Goal: Task Accomplishment & Management: Manage account settings

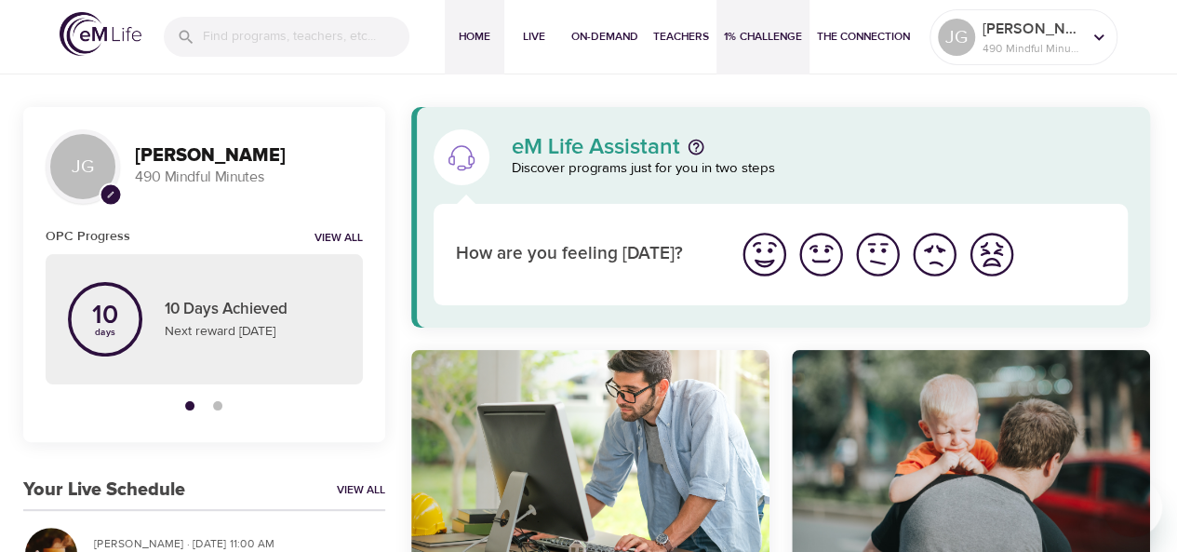
drag, startPoint x: 0, startPoint y: 0, endPoint x: 748, endPoint y: 27, distance: 748.6
click at [748, 27] on span "1% Challenge" at bounding box center [763, 37] width 78 height 20
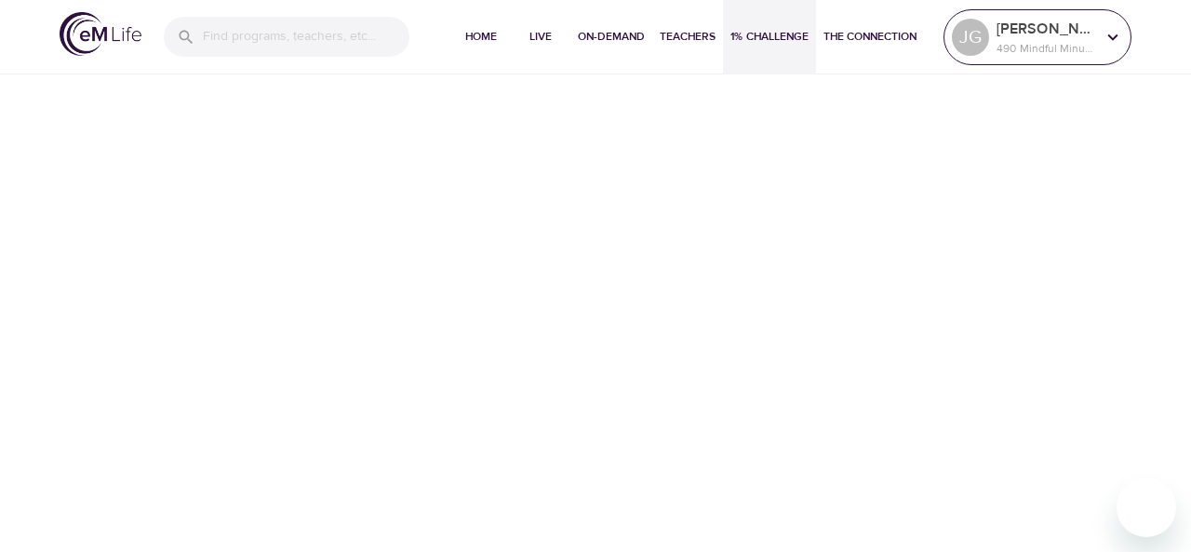
click at [1051, 57] on div "[PERSON_NAME] 490 Mindful Minutes" at bounding box center [1046, 37] width 106 height 47
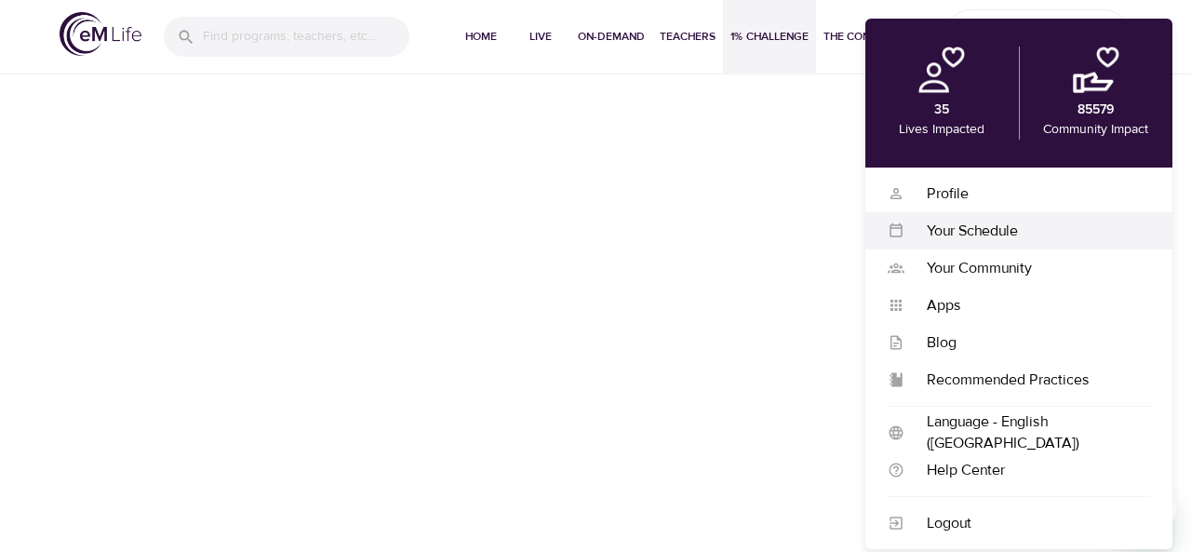
click at [964, 234] on div "Your Schedule" at bounding box center [1027, 231] width 246 height 21
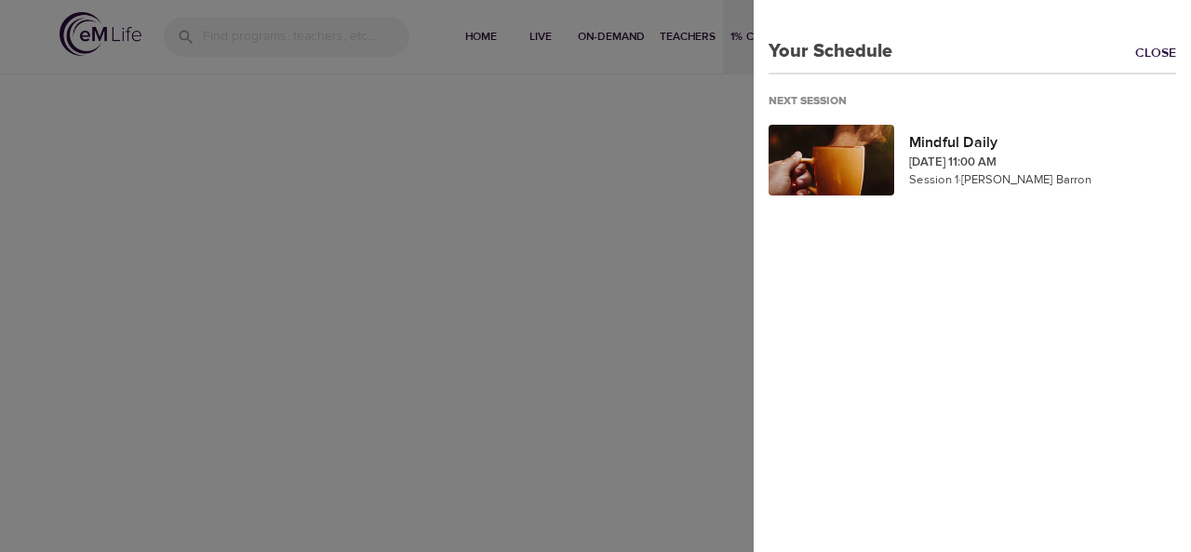
click at [707, 139] on div at bounding box center [595, 276] width 1191 height 552
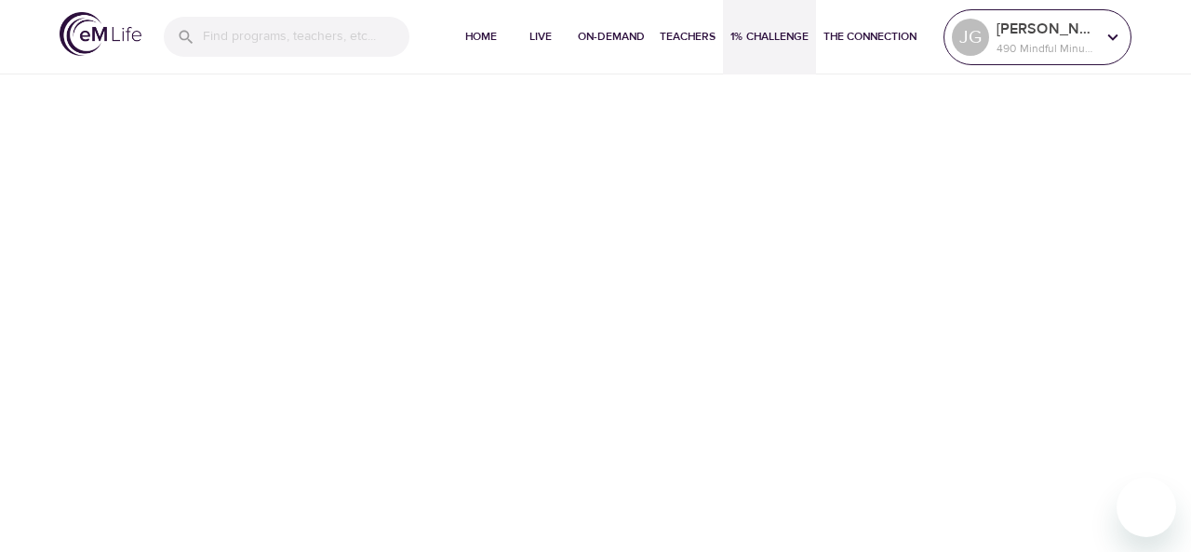
click at [1054, 51] on p "490 Mindful Minutes" at bounding box center [1046, 48] width 99 height 17
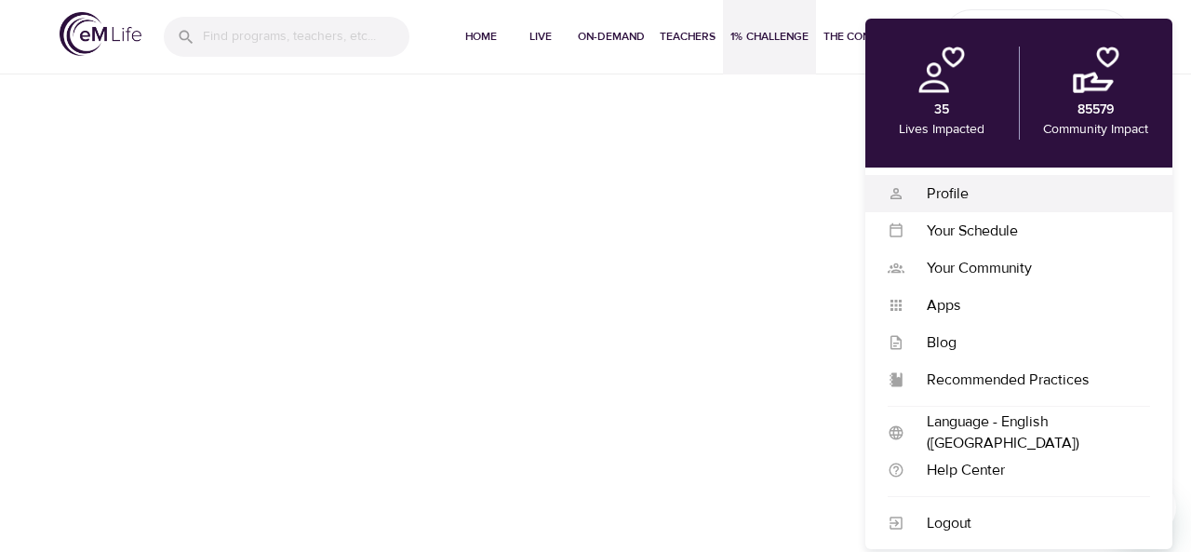
click at [977, 192] on div "Profile" at bounding box center [1027, 193] width 246 height 21
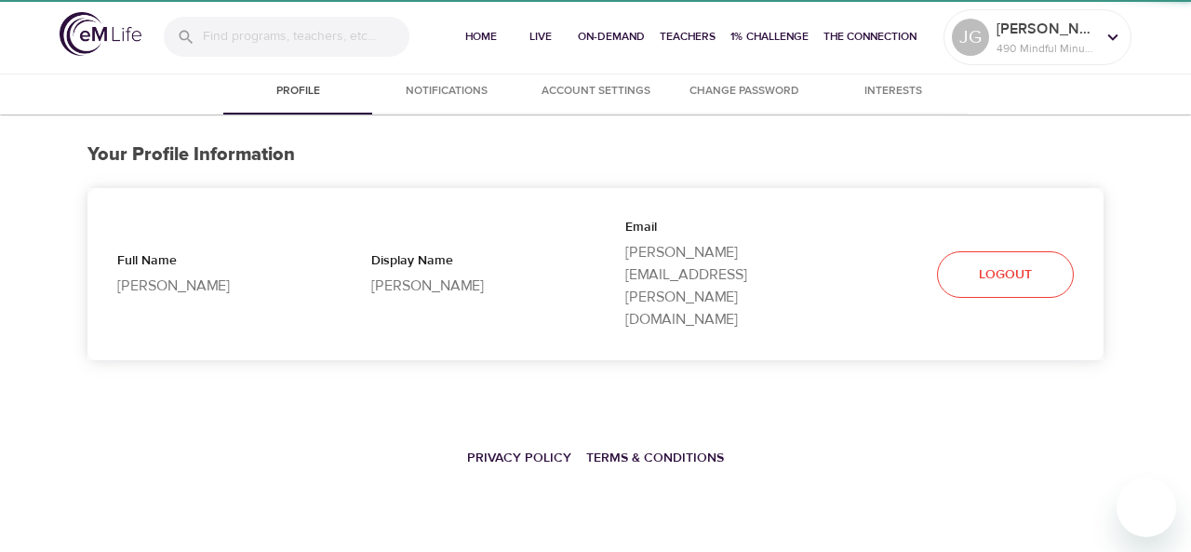
select select "10"
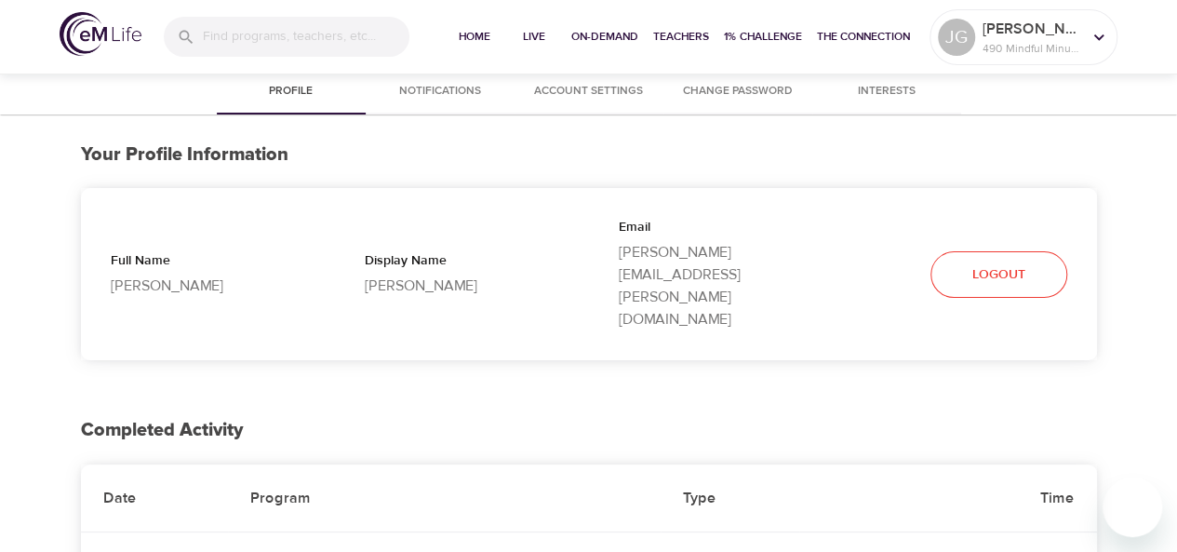
click at [683, 185] on div "Your Profile Information Full Name [PERSON_NAME] Display Name [PERSON_NAME] [PE…" at bounding box center [589, 251] width 1016 height 275
click at [733, 170] on div "Your Profile Information Full Name [PERSON_NAME] Display Name [PERSON_NAME] [PE…" at bounding box center [589, 251] width 1016 height 275
click at [997, 20] on p "[PERSON_NAME]" at bounding box center [1032, 29] width 99 height 22
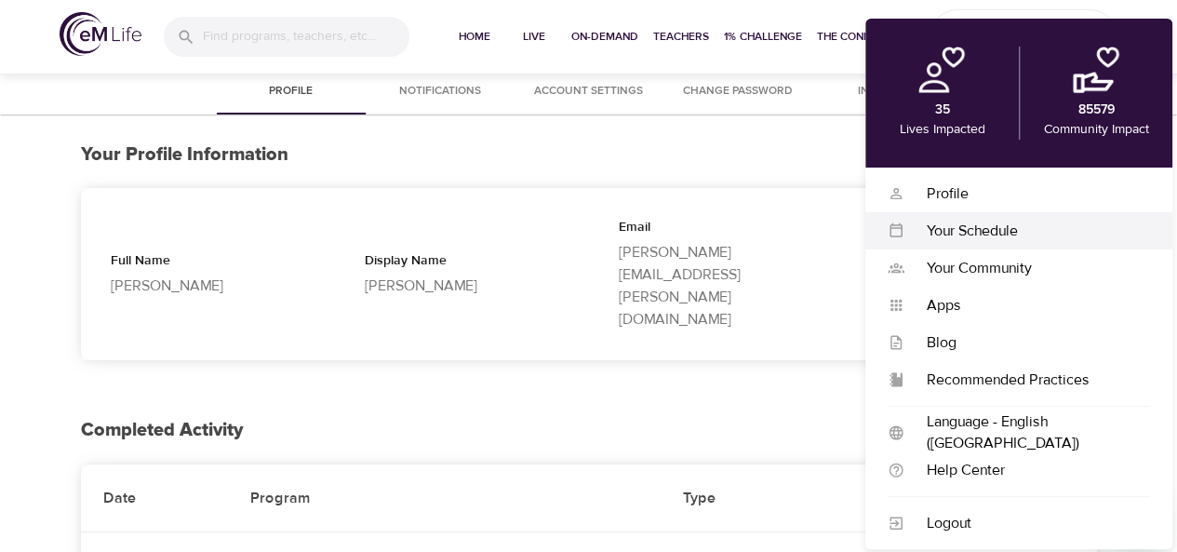
click at [974, 228] on div "Your Schedule" at bounding box center [1027, 231] width 246 height 21
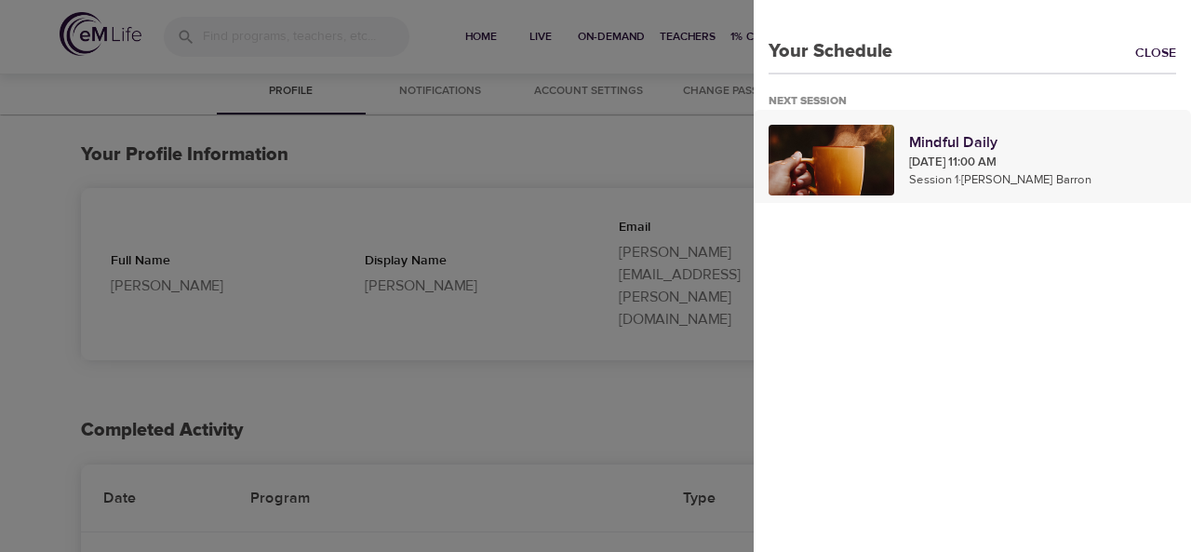
click at [874, 129] on div at bounding box center [832, 160] width 126 height 71
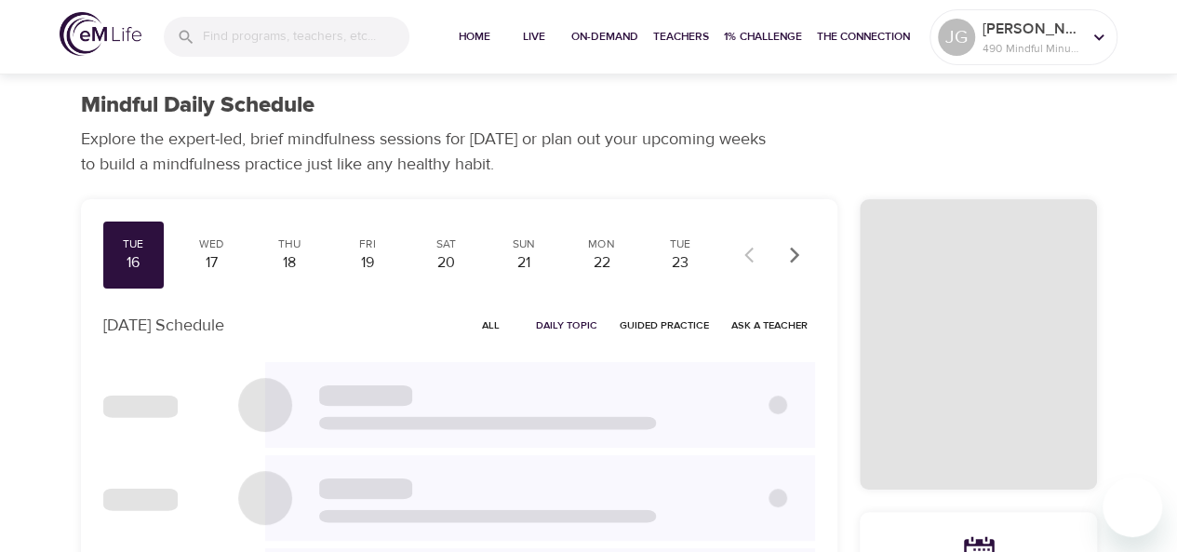
checkbox input "true"
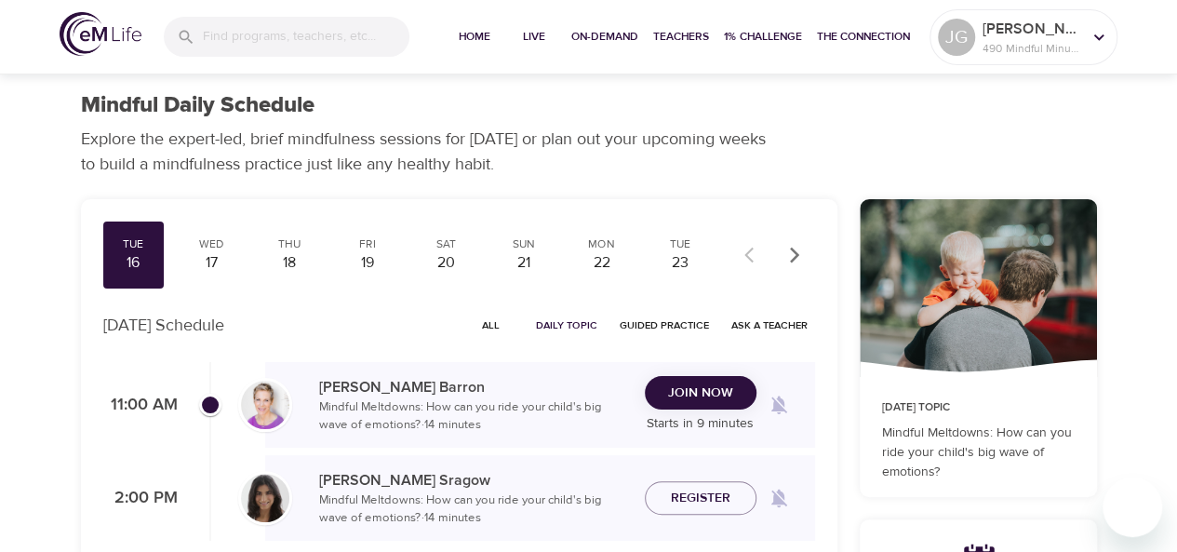
scroll to position [99, 0]
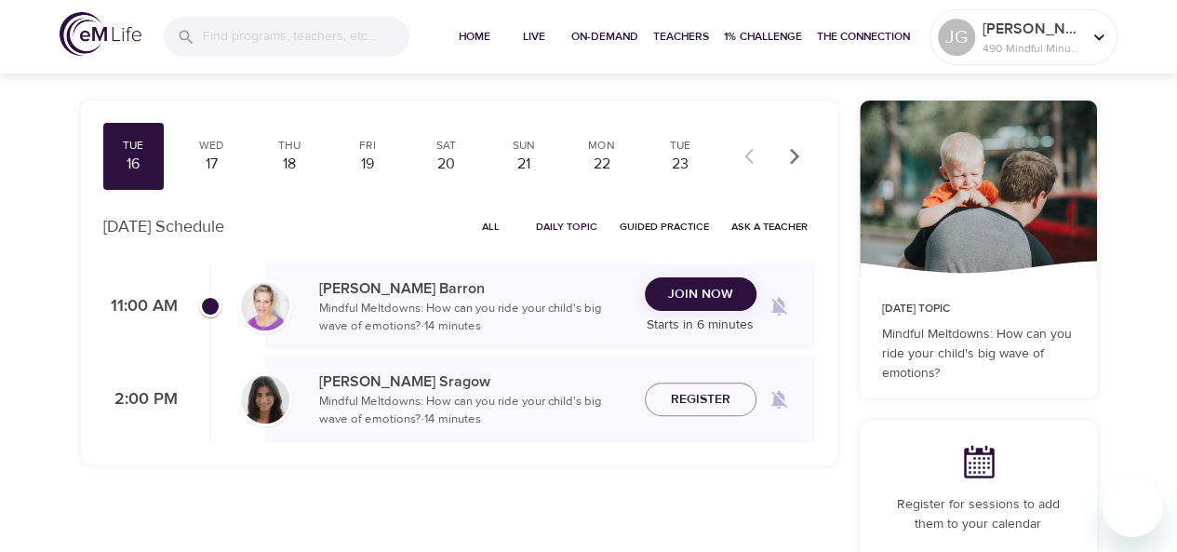
click at [723, 294] on span "Join Now" at bounding box center [700, 294] width 65 height 23
